Goal: Task Accomplishment & Management: Use online tool/utility

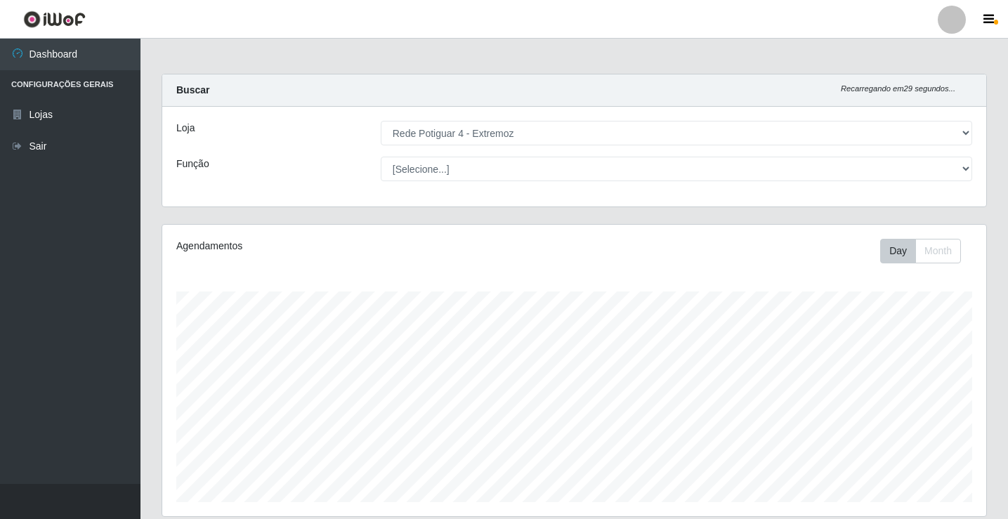
select select "78"
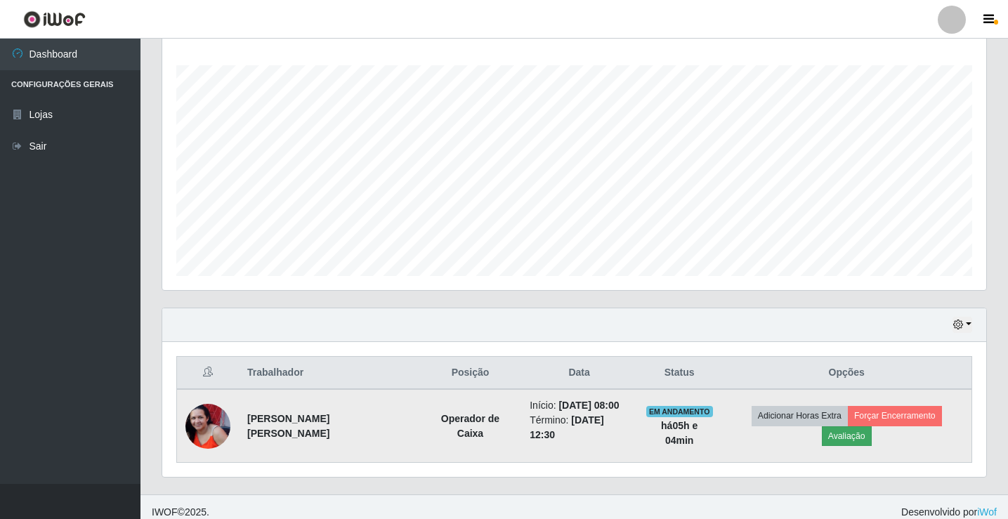
scroll to position [291, 824]
click at [871, 426] on button "Avaliação" at bounding box center [847, 436] width 50 height 20
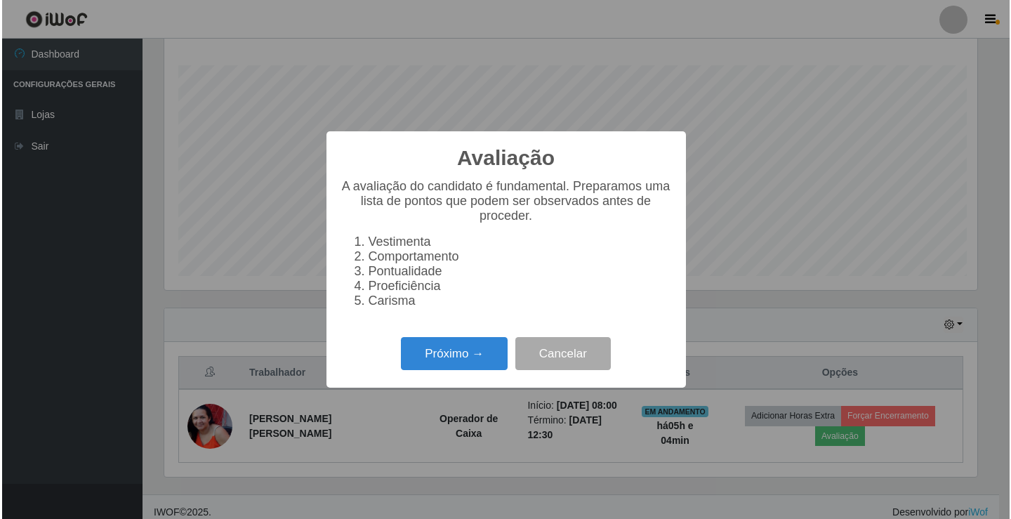
scroll to position [291, 817]
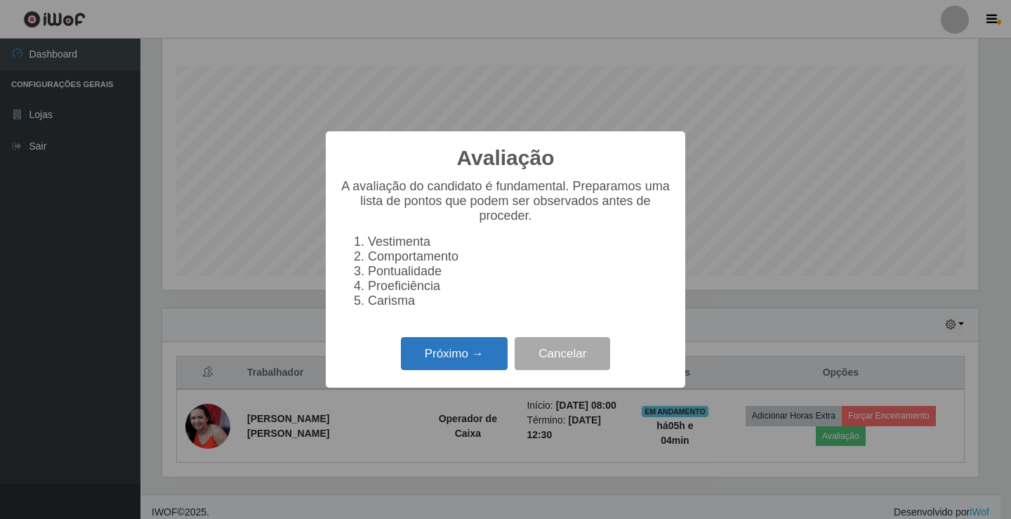
click at [474, 370] on button "Próximo →" at bounding box center [454, 353] width 107 height 33
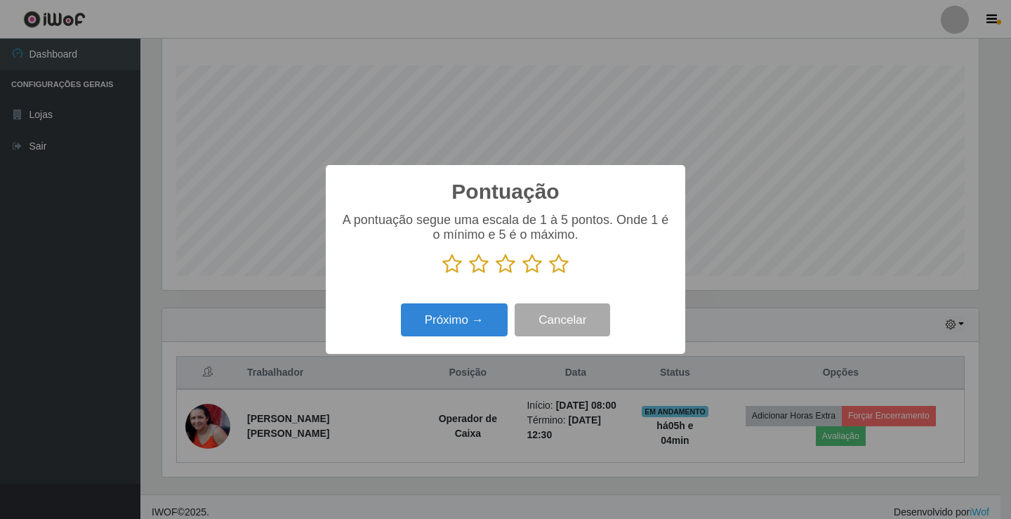
click at [562, 265] on icon at bounding box center [559, 264] width 20 height 21
click at [549, 275] on input "radio" at bounding box center [549, 275] width 0 height 0
click at [449, 324] on button "Próximo →" at bounding box center [454, 319] width 107 height 33
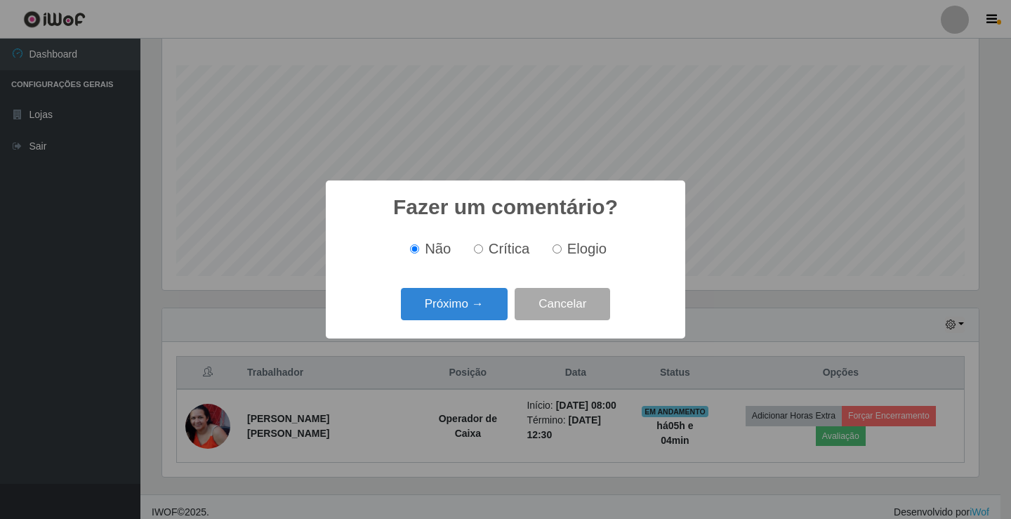
click at [553, 254] on input "Elogio" at bounding box center [557, 248] width 9 height 9
radio input "true"
click at [480, 297] on button "Próximo →" at bounding box center [454, 304] width 107 height 33
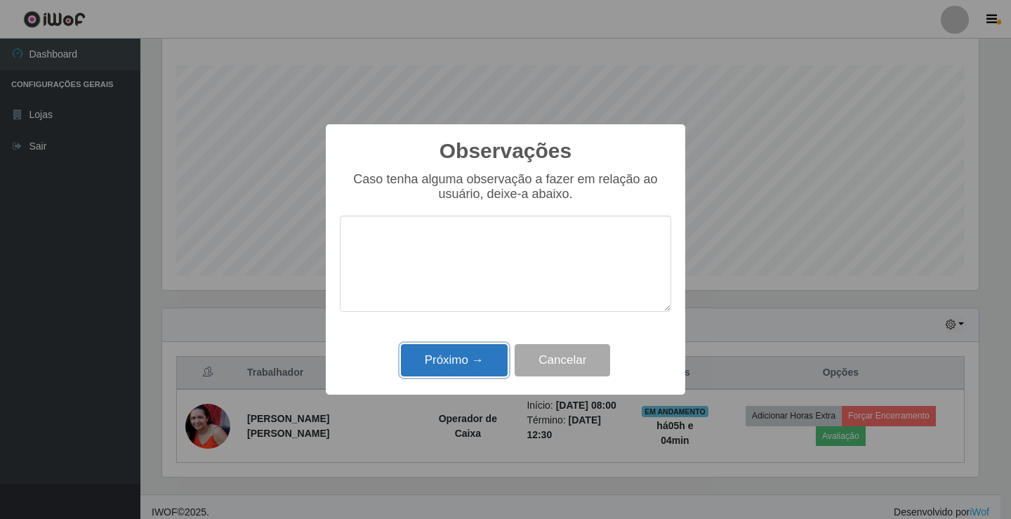
click at [469, 349] on button "Próximo →" at bounding box center [454, 360] width 107 height 33
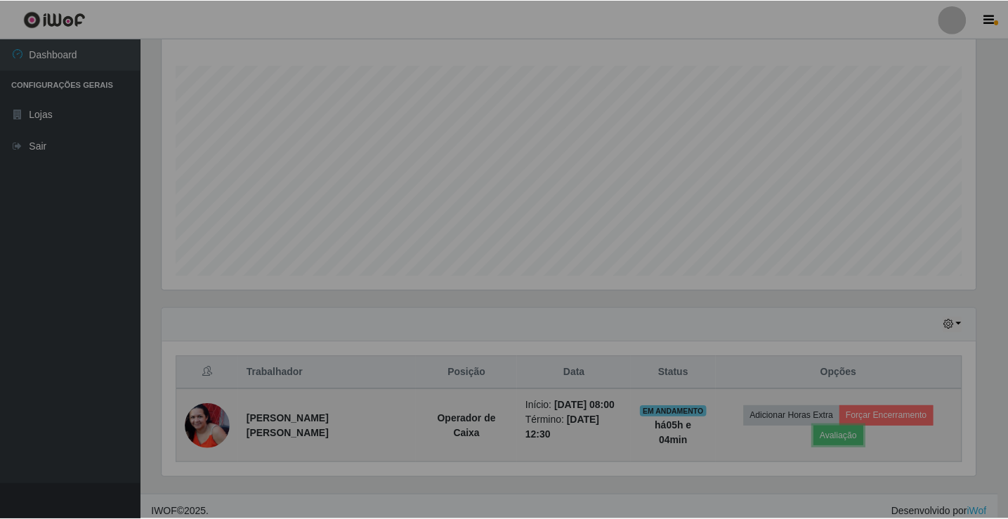
scroll to position [291, 824]
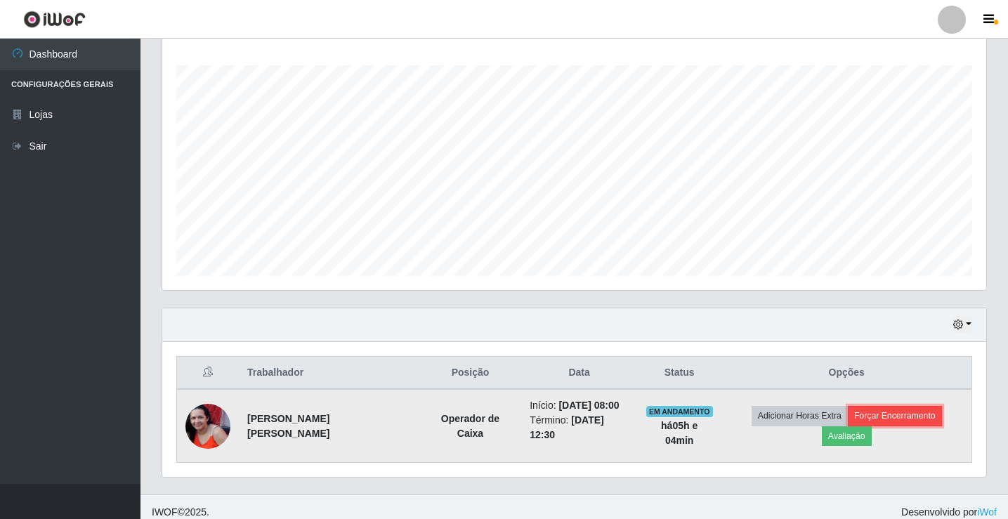
click at [849, 423] on button "Forçar Encerramento" at bounding box center [895, 416] width 94 height 20
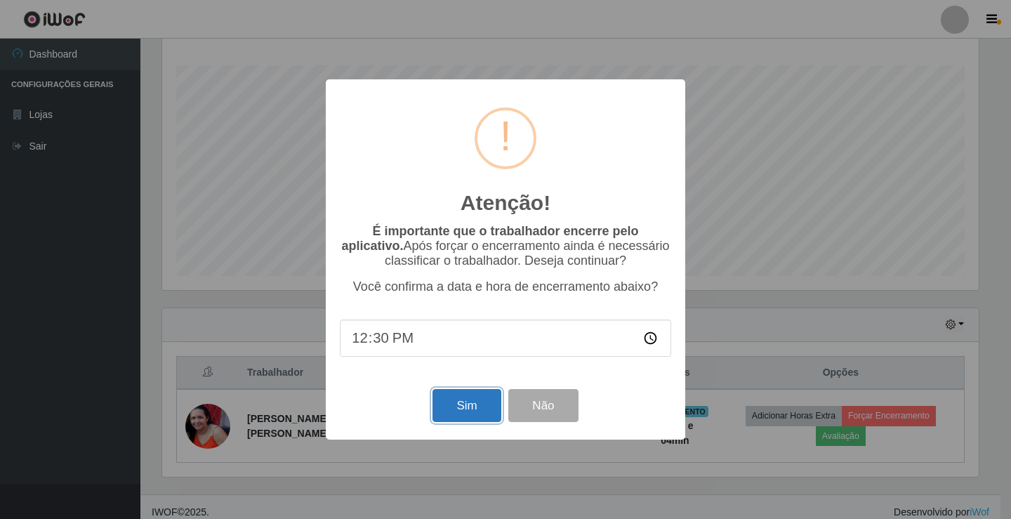
click at [437, 416] on button "Sim" at bounding box center [467, 405] width 68 height 33
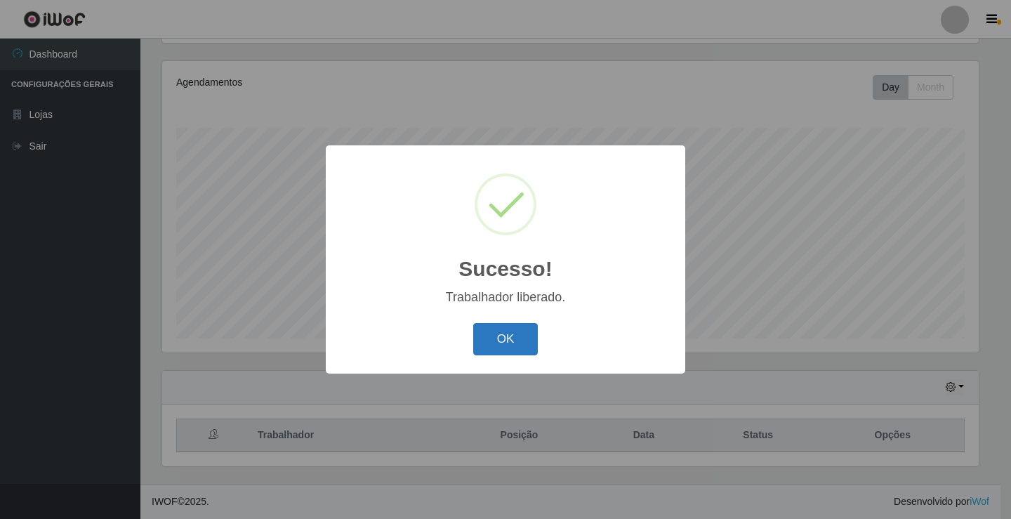
click at [504, 343] on button "OK" at bounding box center [505, 339] width 65 height 33
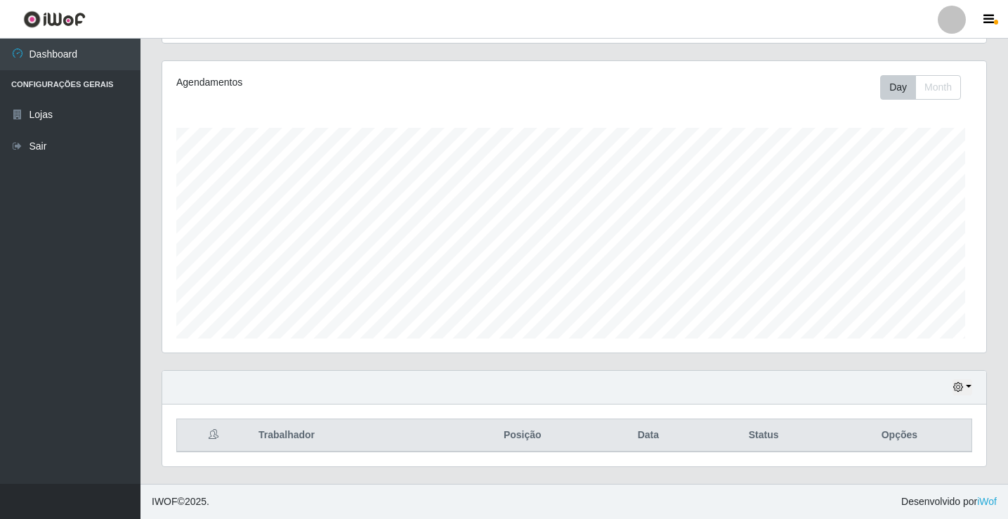
scroll to position [291, 824]
click at [957, 389] on icon "button" at bounding box center [958, 387] width 10 height 10
click at [933, 327] on button "1 Semana" at bounding box center [915, 334] width 111 height 29
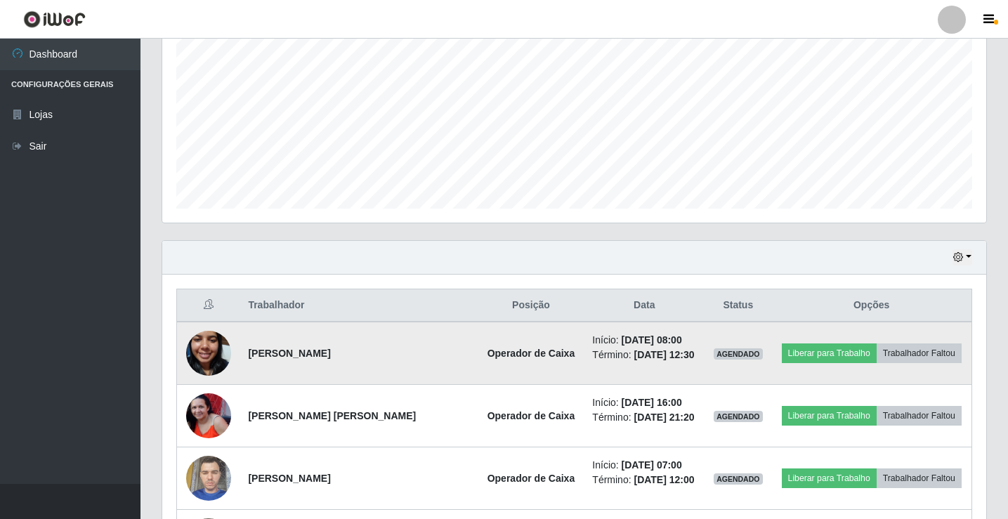
scroll to position [304, 0]
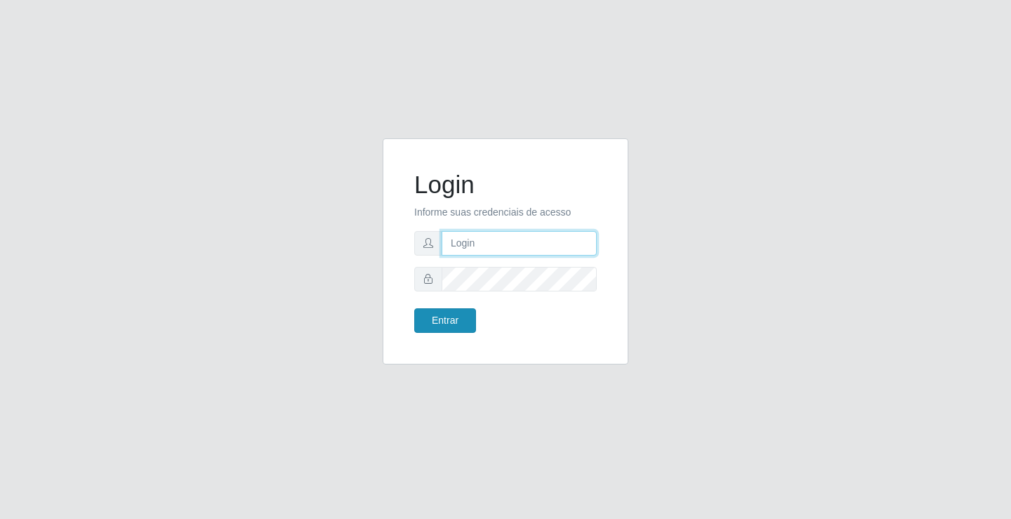
type input "[EMAIL_ADDRESS][DOMAIN_NAME]"
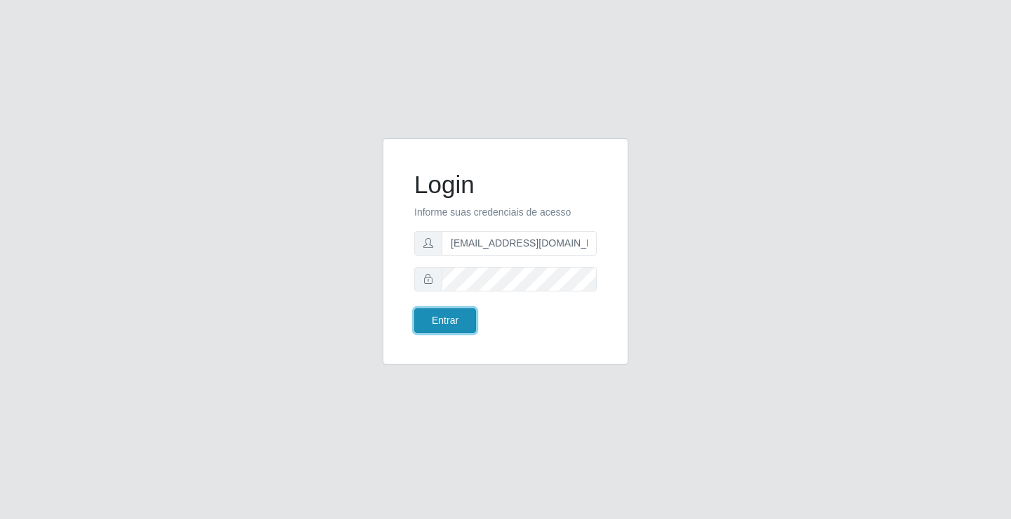
click at [454, 327] on button "Entrar" at bounding box center [445, 320] width 62 height 25
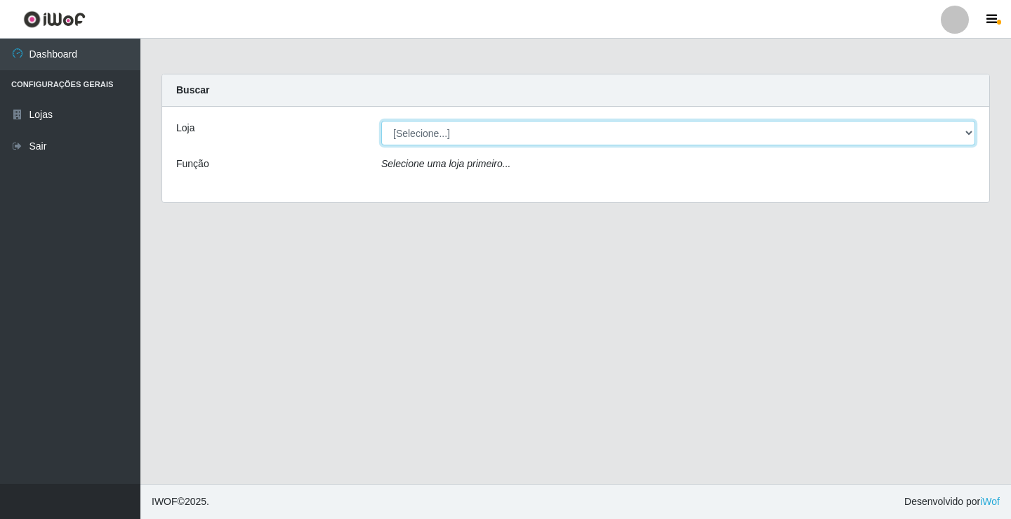
click at [500, 141] on select "[Selecione...] Rede Potiguar 4 - Extremoz" at bounding box center [678, 133] width 594 height 25
select select "78"
click at [381, 121] on select "[Selecione...] Rede Potiguar 4 - Extremoz" at bounding box center [678, 133] width 594 height 25
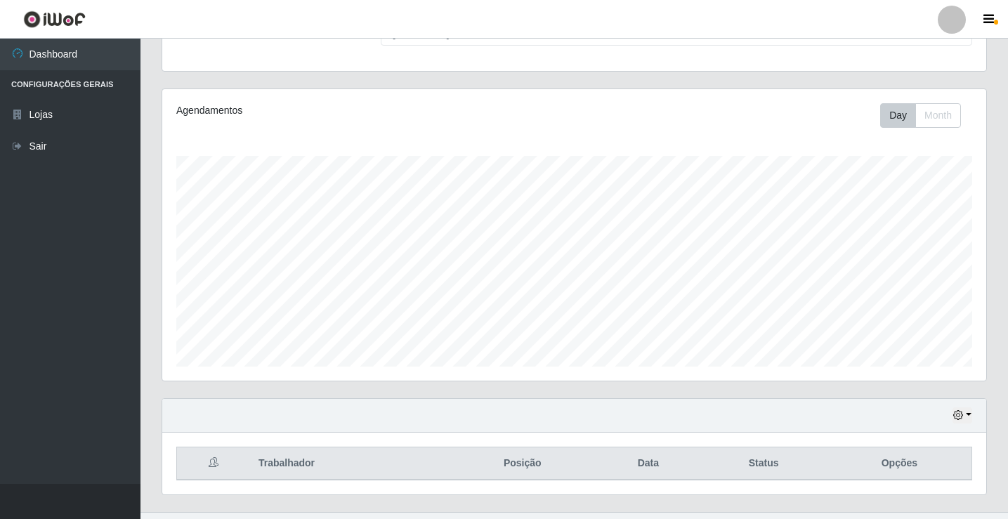
scroll to position [164, 0]
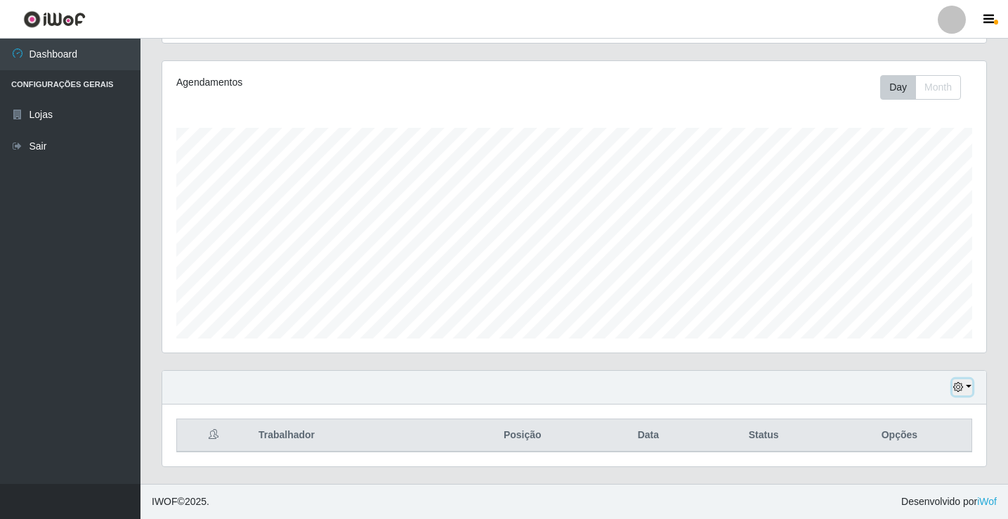
click at [963, 388] on icon "button" at bounding box center [958, 387] width 10 height 10
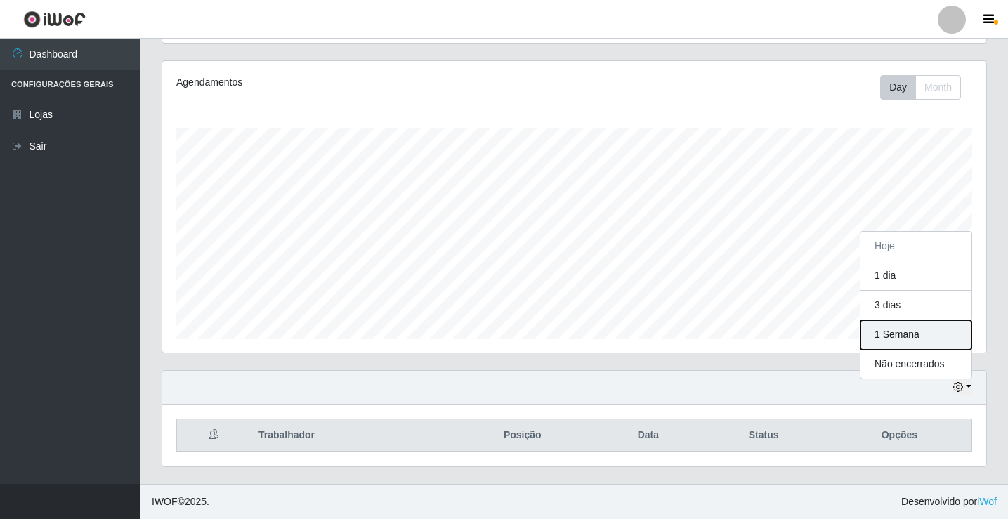
click at [871, 327] on button "1 Semana" at bounding box center [915, 334] width 111 height 29
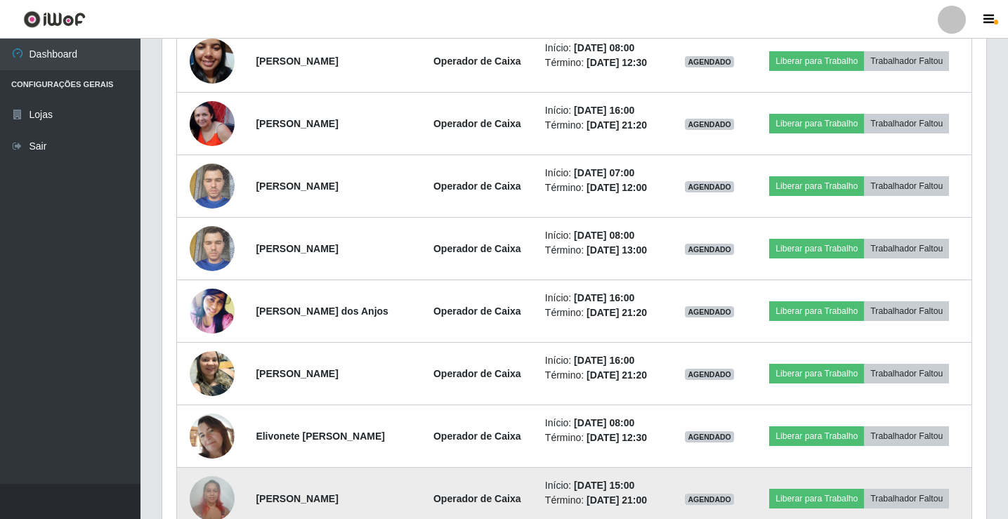
scroll to position [515, 0]
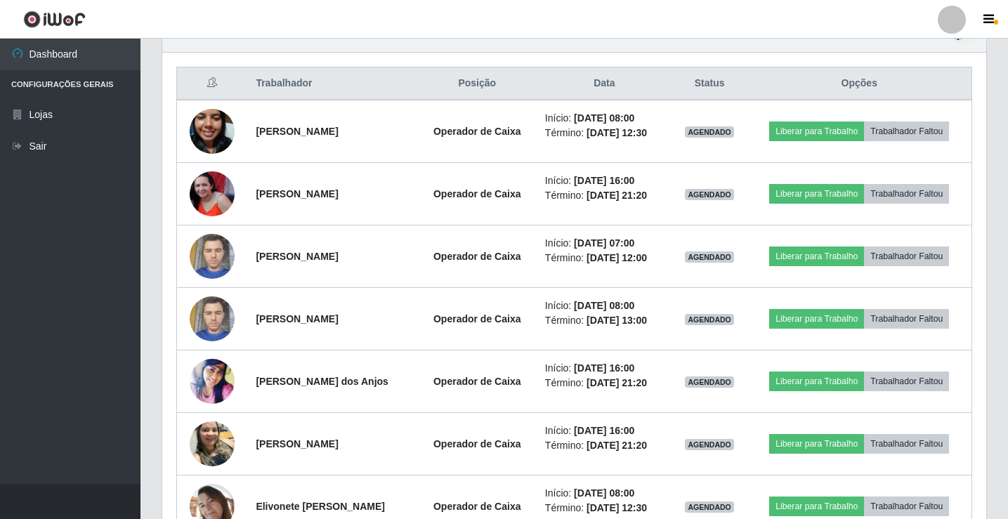
click at [164, 310] on div "Trabalhador Posição Data Status Opções [PERSON_NAME] de Araujo Operador de Caix…" at bounding box center [574, 365] width 824 height 624
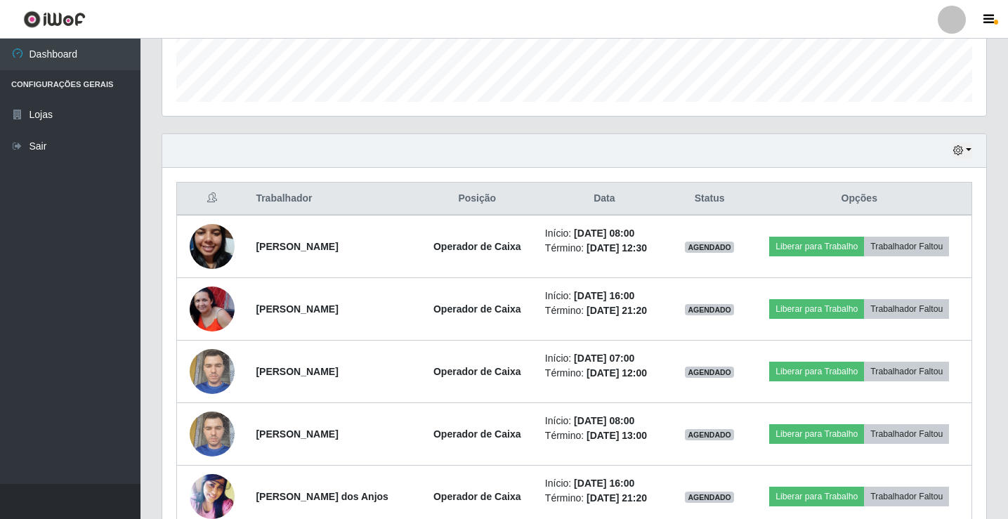
scroll to position [375, 0]
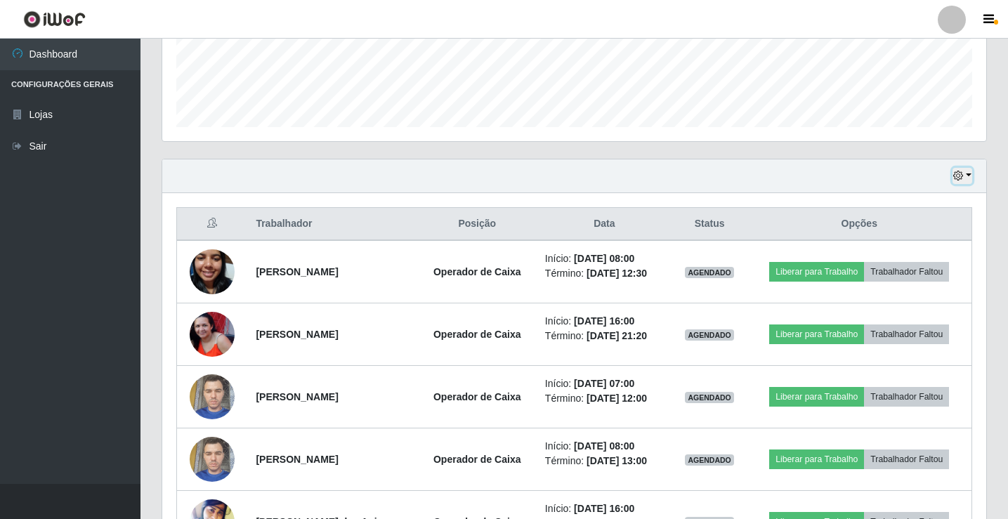
click at [954, 176] on icon "button" at bounding box center [958, 176] width 10 height 10
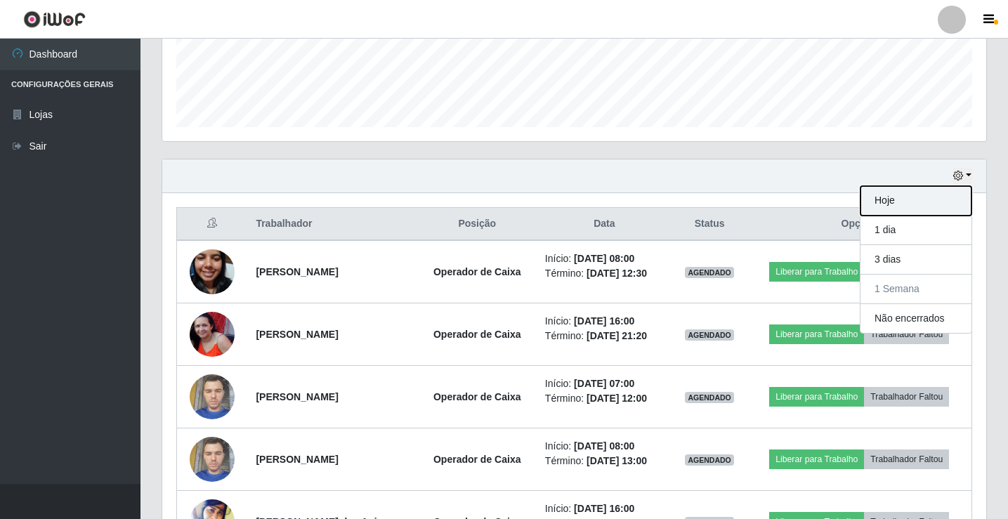
click at [954, 198] on button "Hoje" at bounding box center [915, 200] width 111 height 29
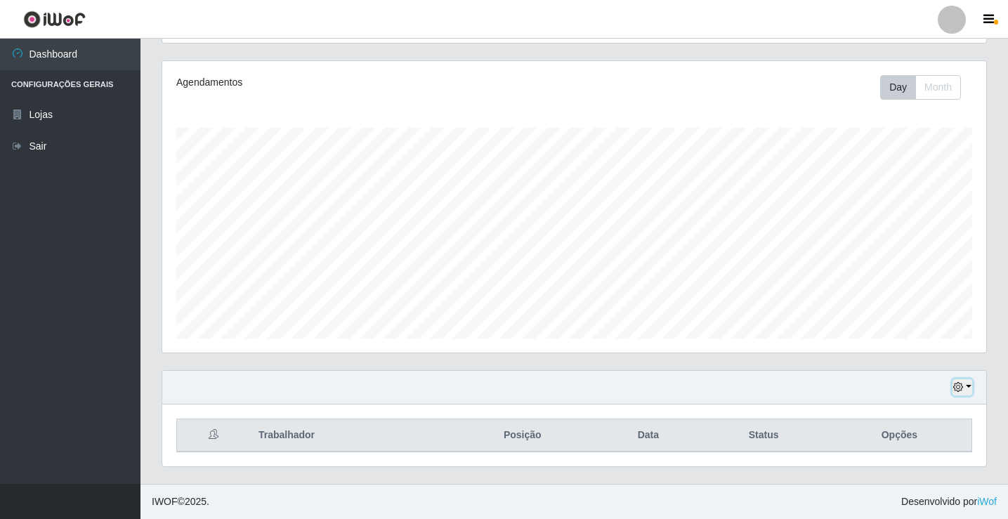
click at [959, 389] on icon "button" at bounding box center [958, 387] width 10 height 10
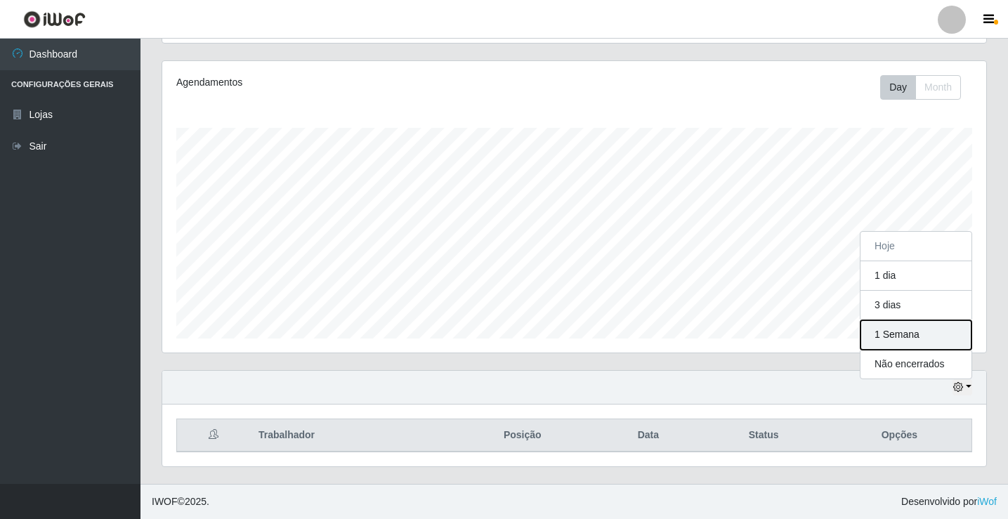
click at [922, 336] on button "1 Semana" at bounding box center [915, 334] width 111 height 29
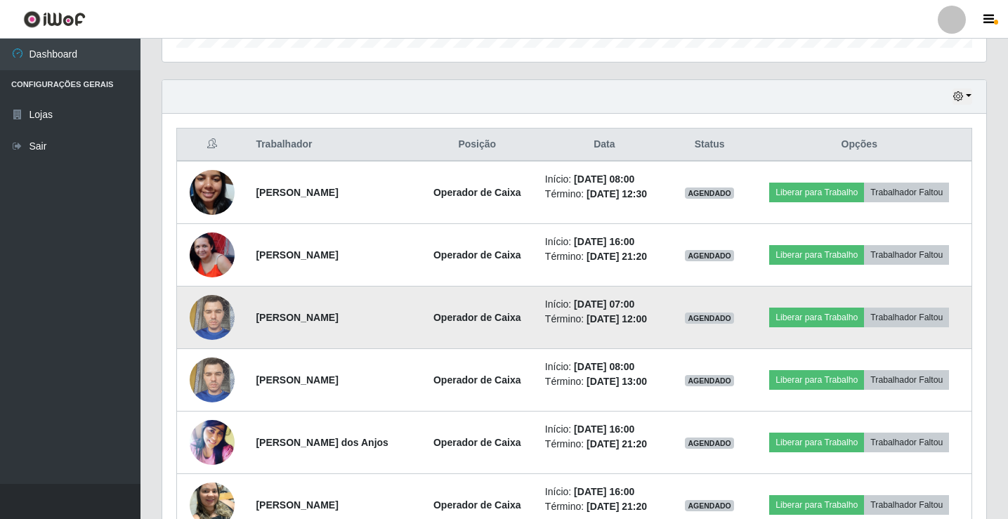
scroll to position [375, 0]
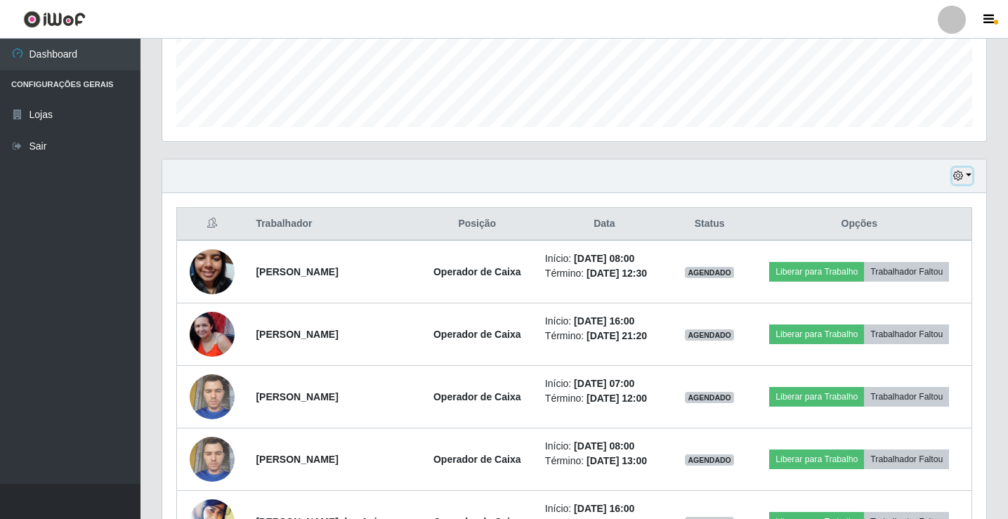
click at [964, 173] on button "button" at bounding box center [962, 176] width 20 height 16
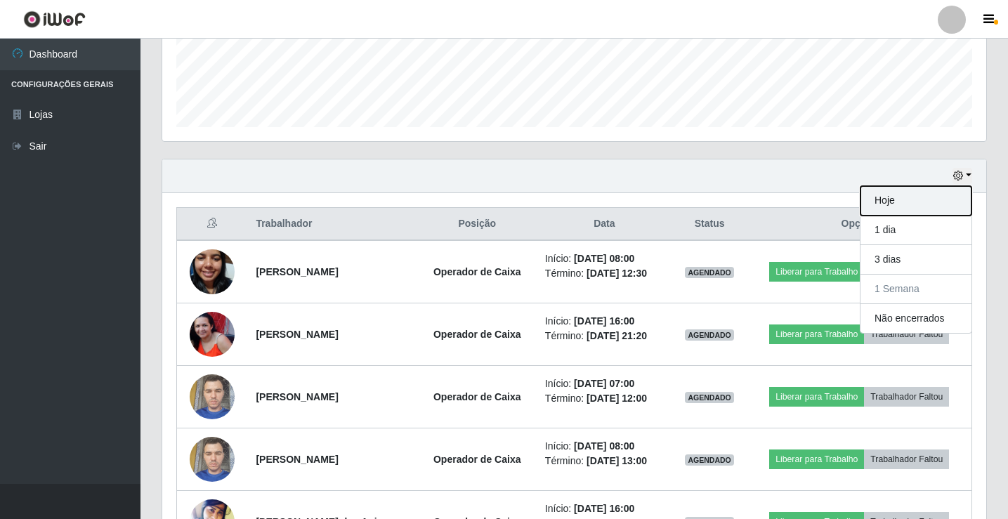
click at [923, 206] on button "Hoje" at bounding box center [915, 200] width 111 height 29
